Goal: Check status: Check status

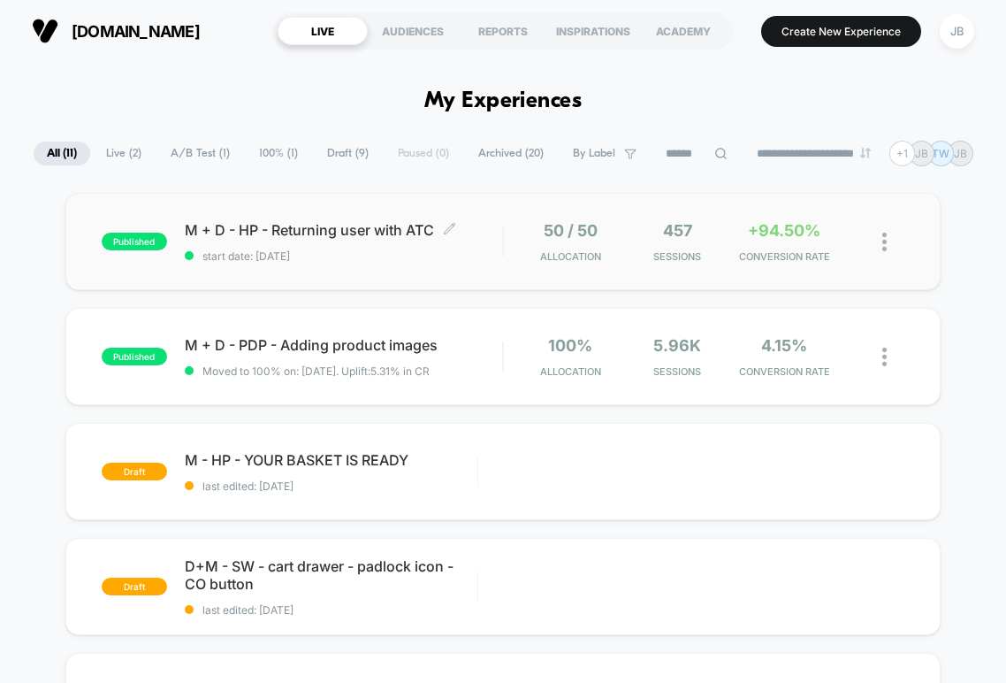
click at [465, 226] on span "M + D - HP - Returning user with ATC Click to edit experience details" at bounding box center [343, 230] width 317 height 18
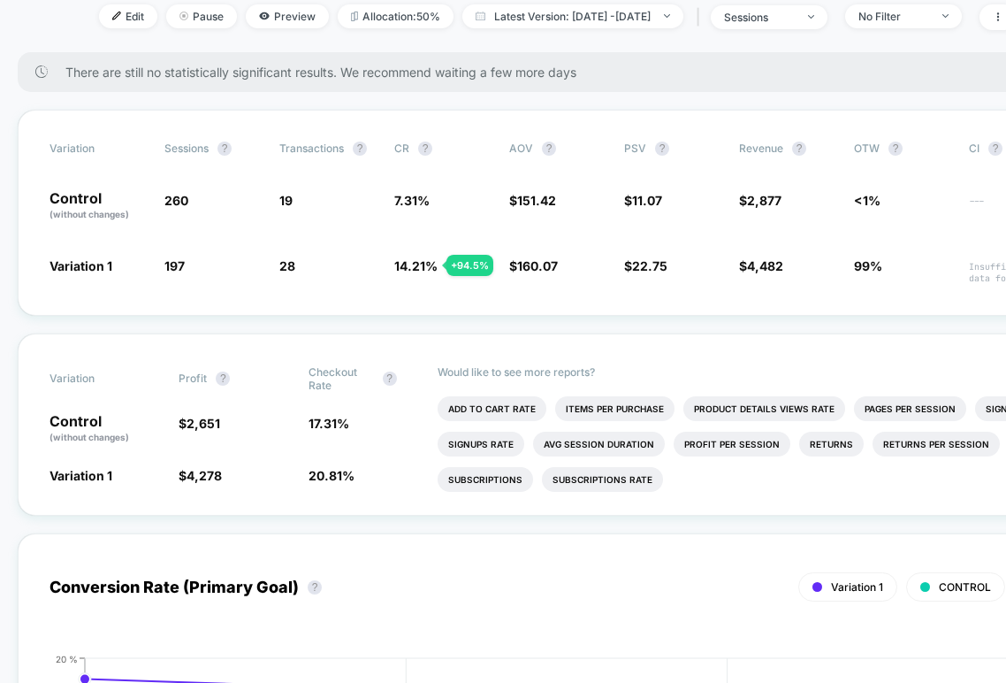
scroll to position [262, 0]
